Goal: Task Accomplishment & Management: Manage account settings

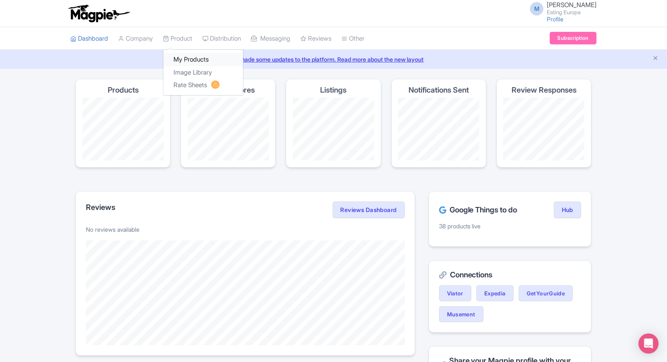
click at [190, 58] on link "My Products" at bounding box center [203, 59] width 80 height 13
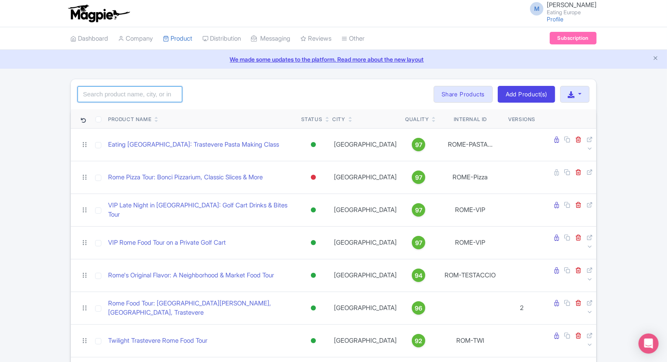
click at [152, 93] on input "search" at bounding box center [129, 94] width 105 height 16
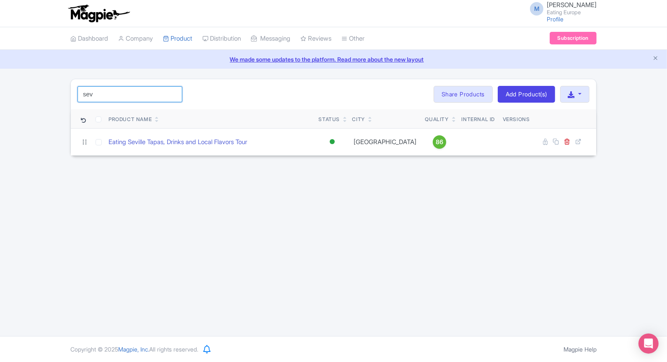
type input "seville"
click at [101, 13] on img at bounding box center [98, 13] width 65 height 18
